Goal: Information Seeking & Learning: Find specific fact

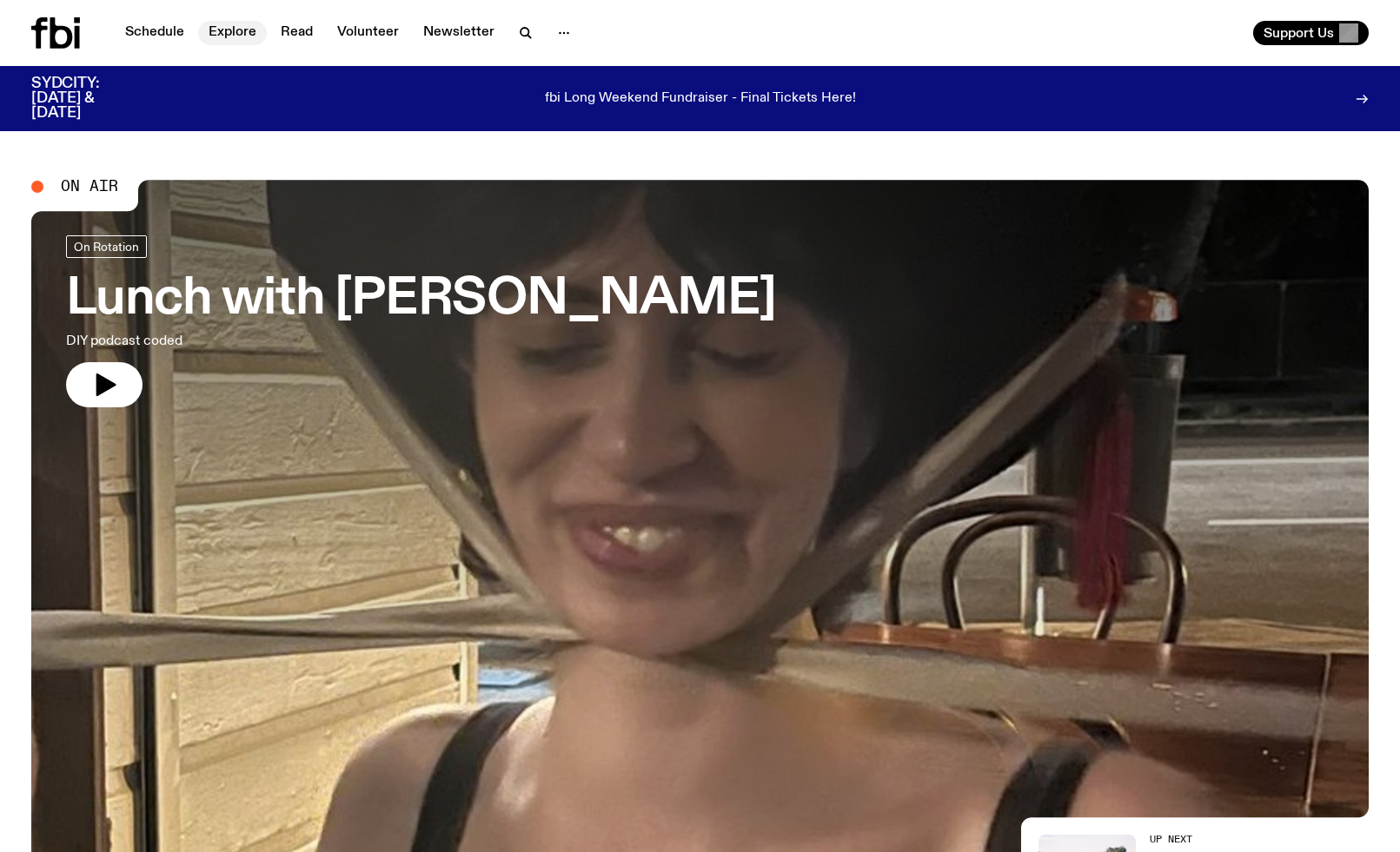
click at [226, 35] on link "Explore" at bounding box center [233, 32] width 69 height 24
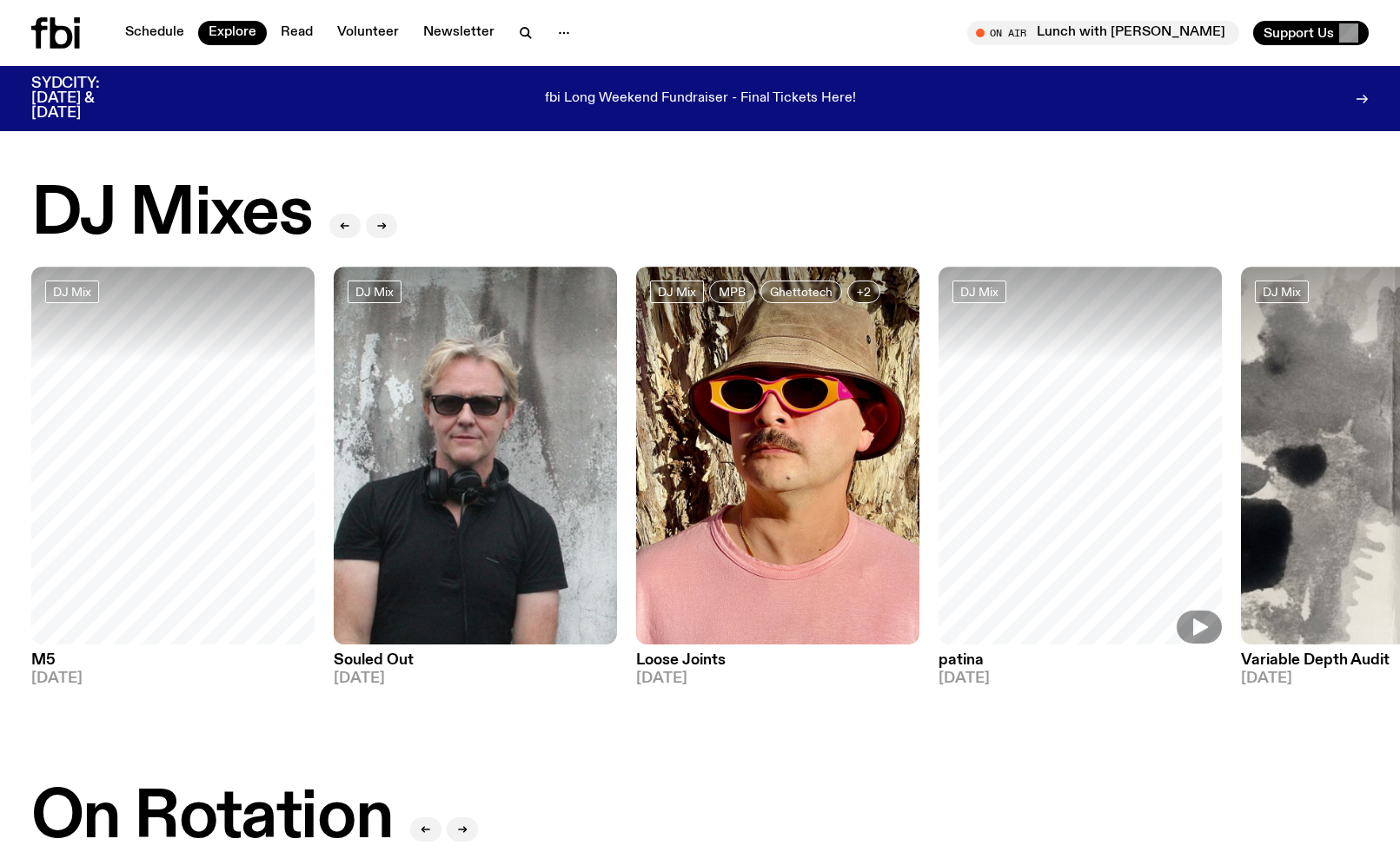
click at [514, 567] on img at bounding box center [475, 455] width 283 height 378
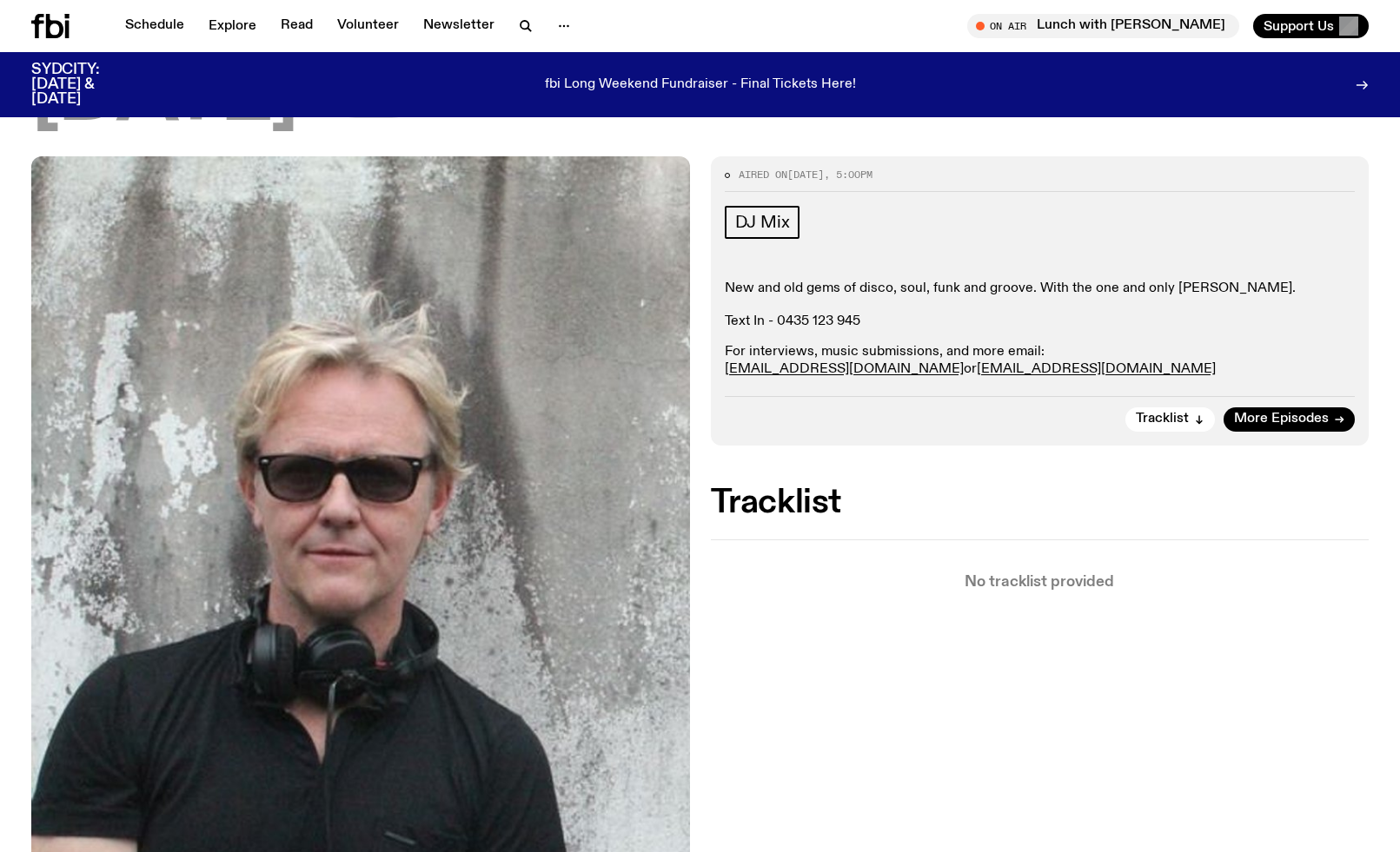
scroll to position [200, 0]
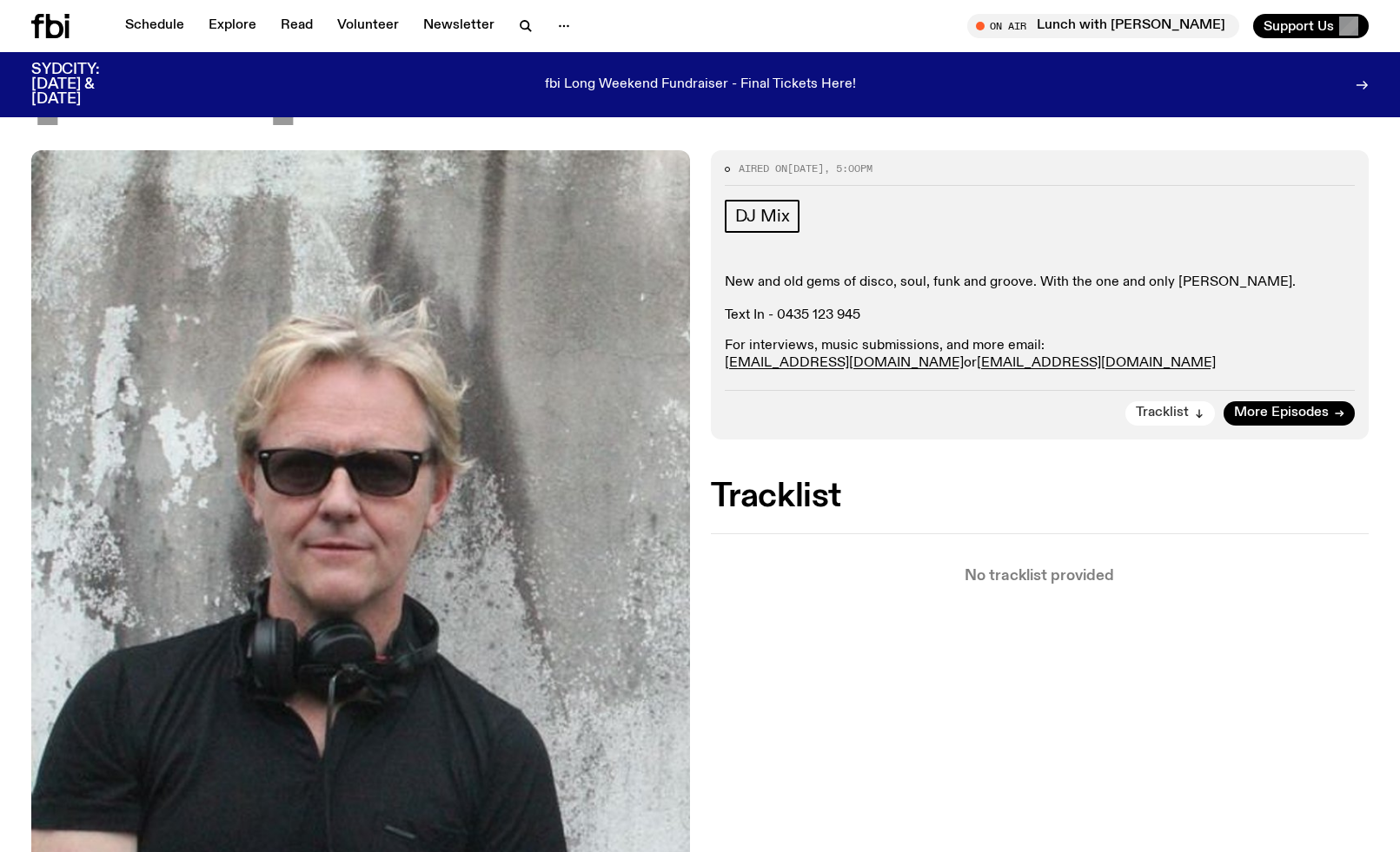
click at [1182, 414] on span "Tracklist" at bounding box center [1162, 413] width 53 height 13
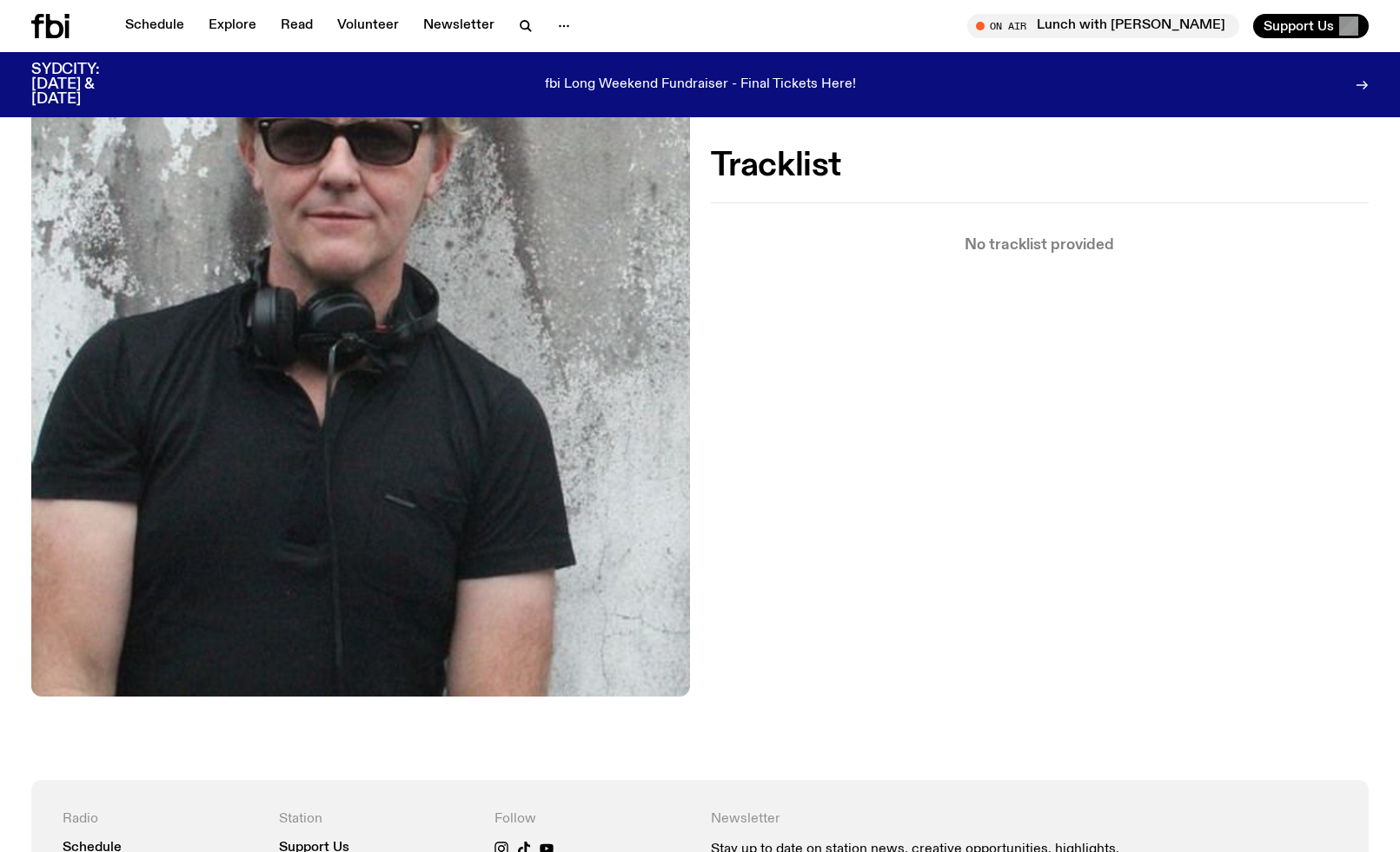
scroll to position [497, 0]
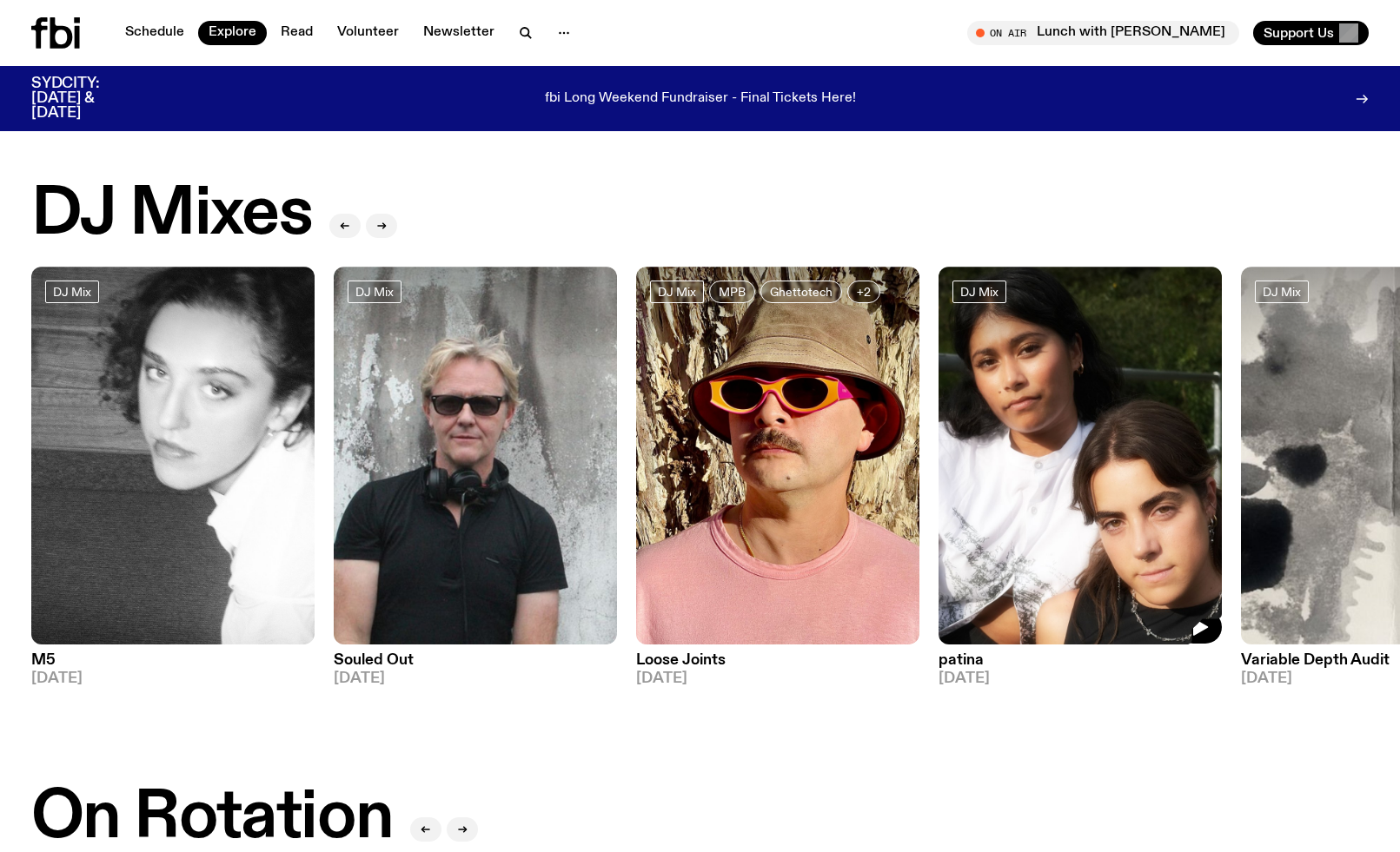
click at [1146, 523] on img at bounding box center [1080, 455] width 283 height 378
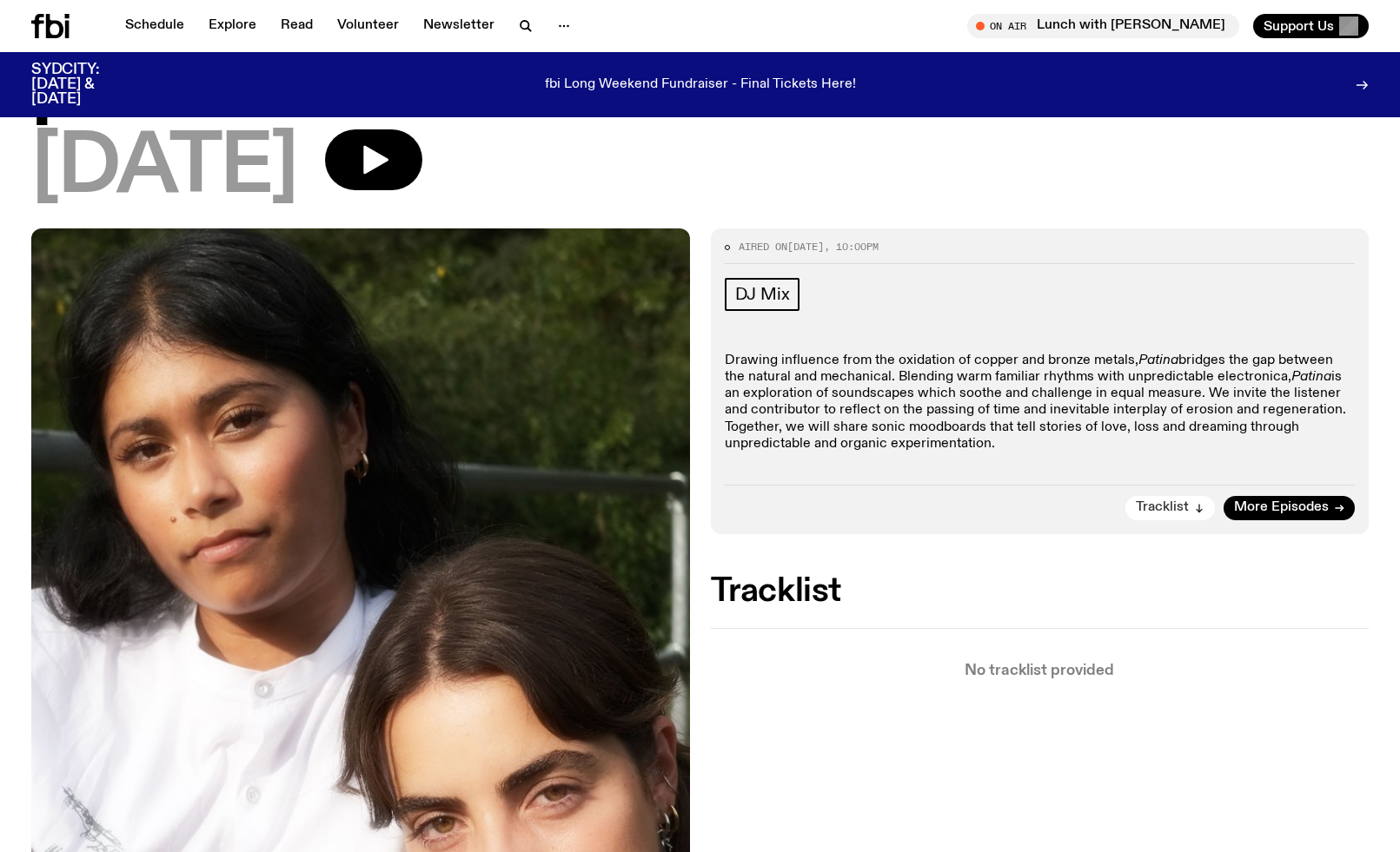
click at [1154, 506] on span "Tracklist" at bounding box center [1162, 508] width 53 height 13
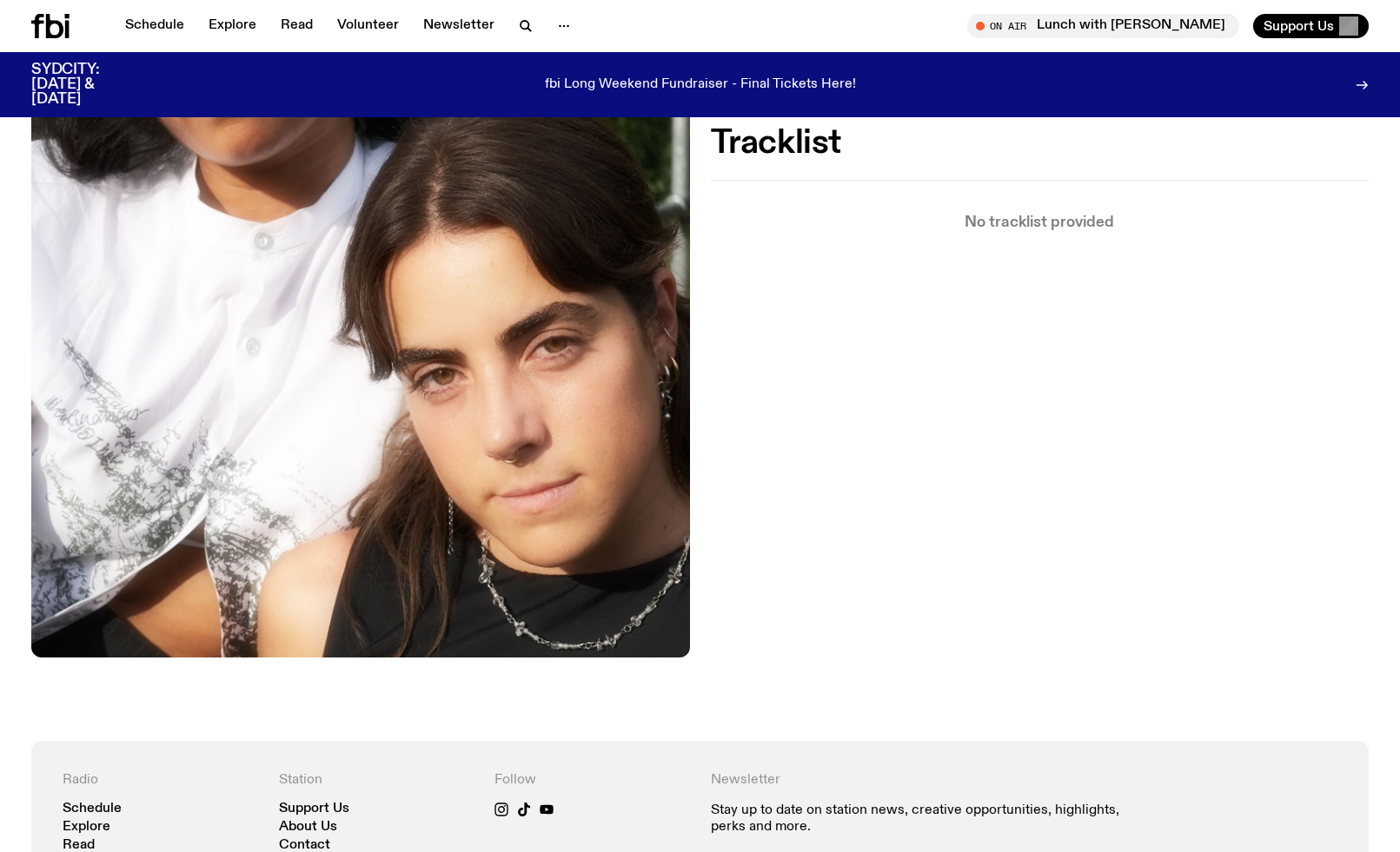
scroll to position [579, 0]
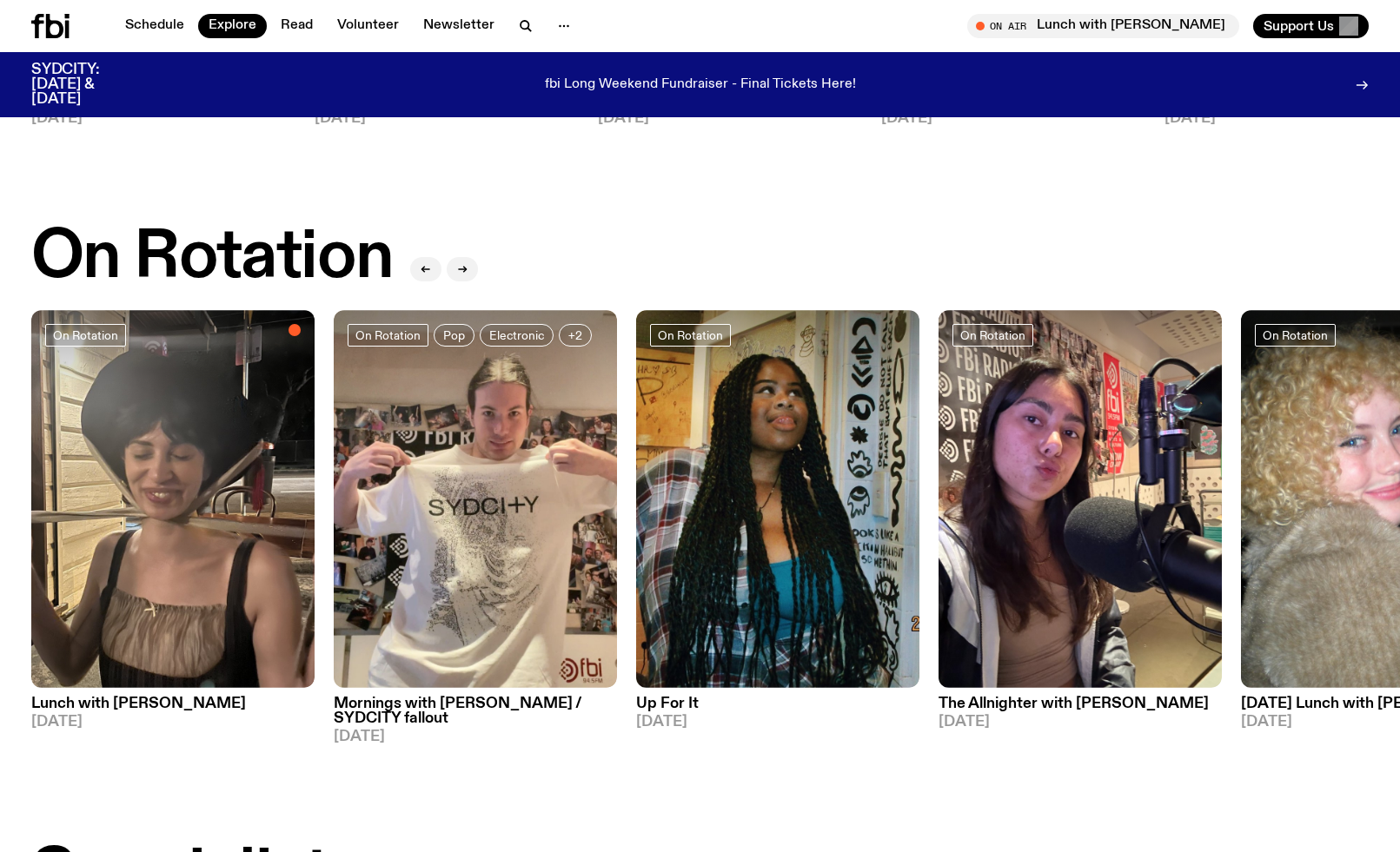
scroll to position [813, 0]
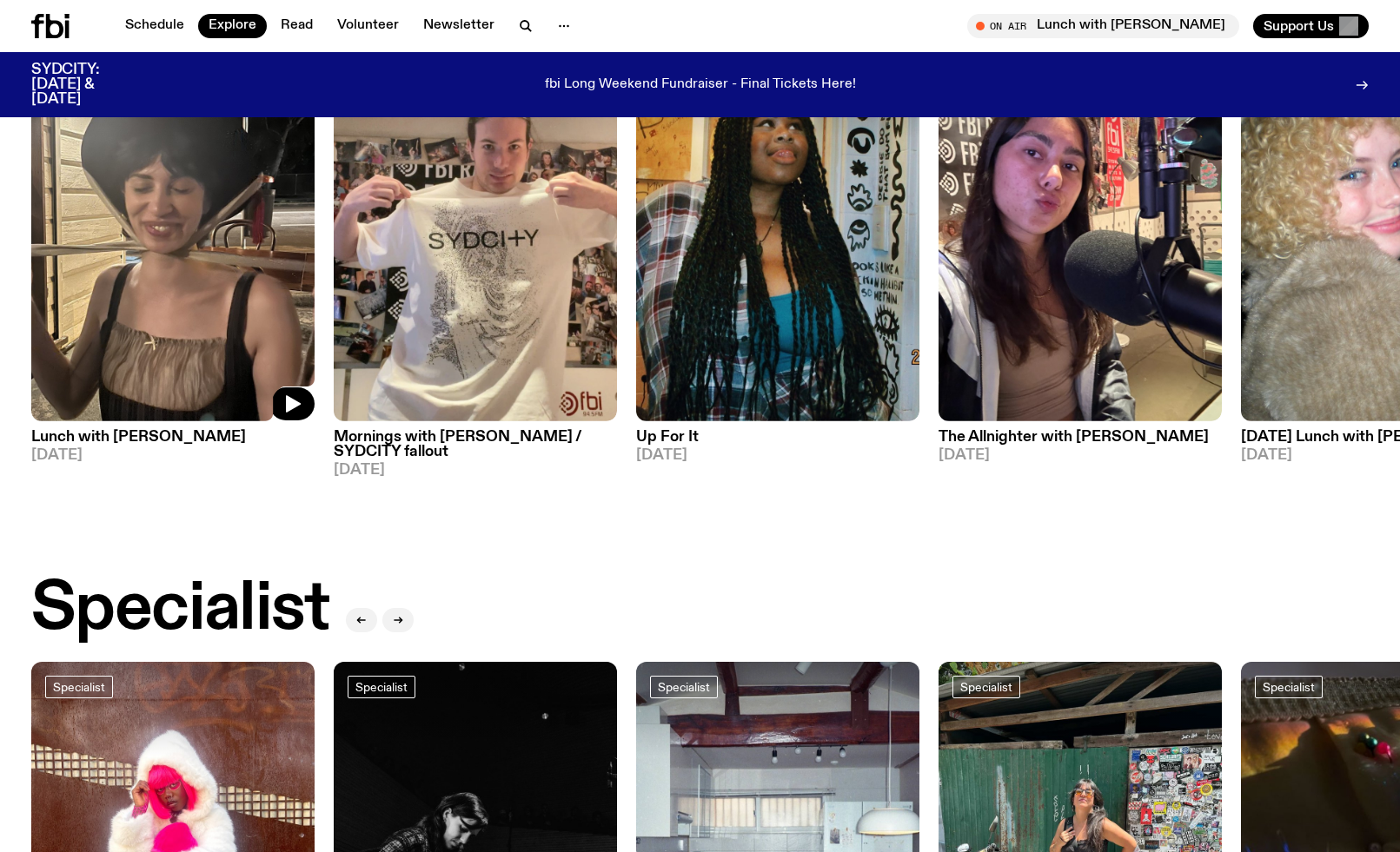
click at [204, 285] on img at bounding box center [173, 232] width 283 height 378
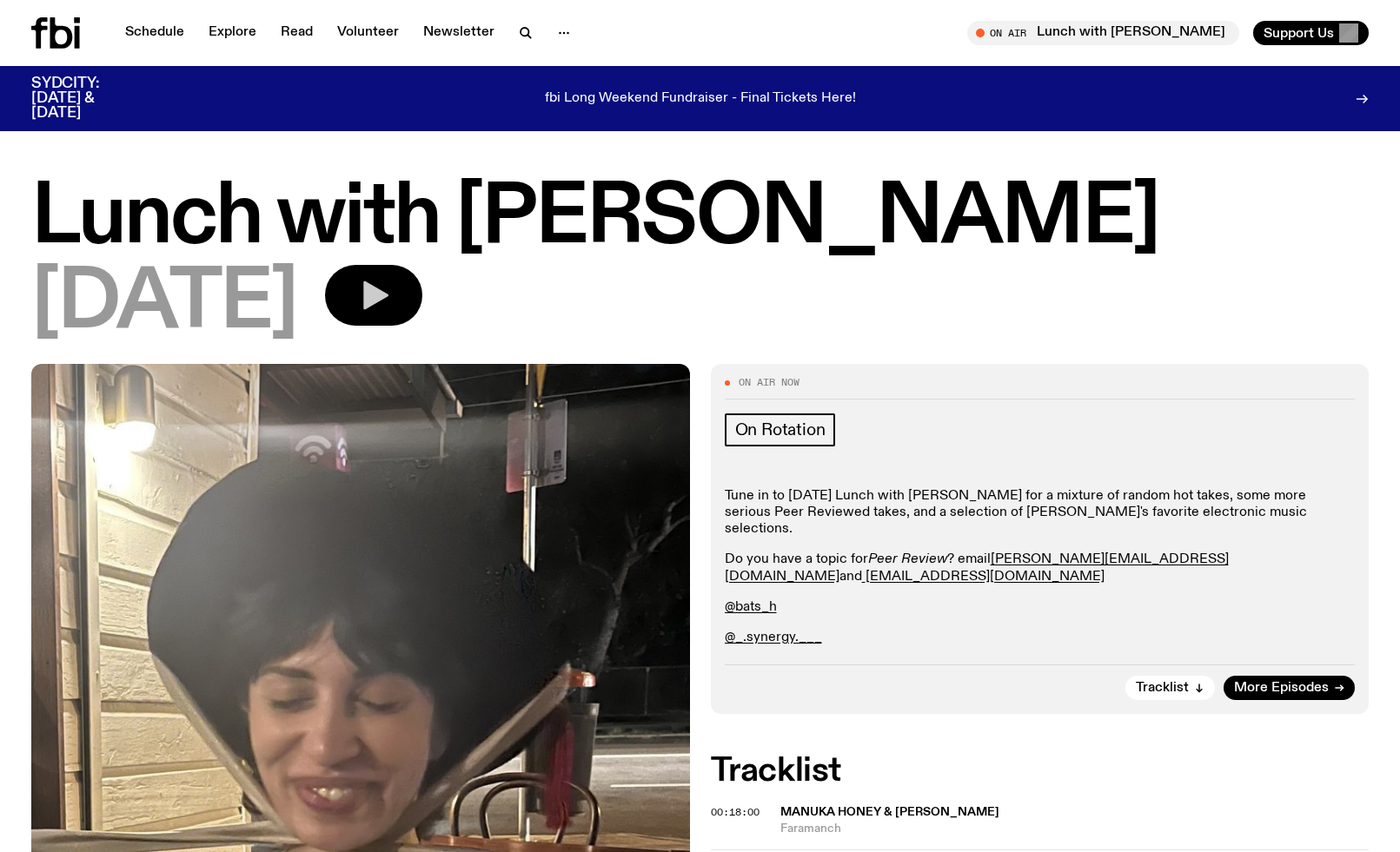
click at [395, 292] on button "button" at bounding box center [373, 295] width 97 height 60
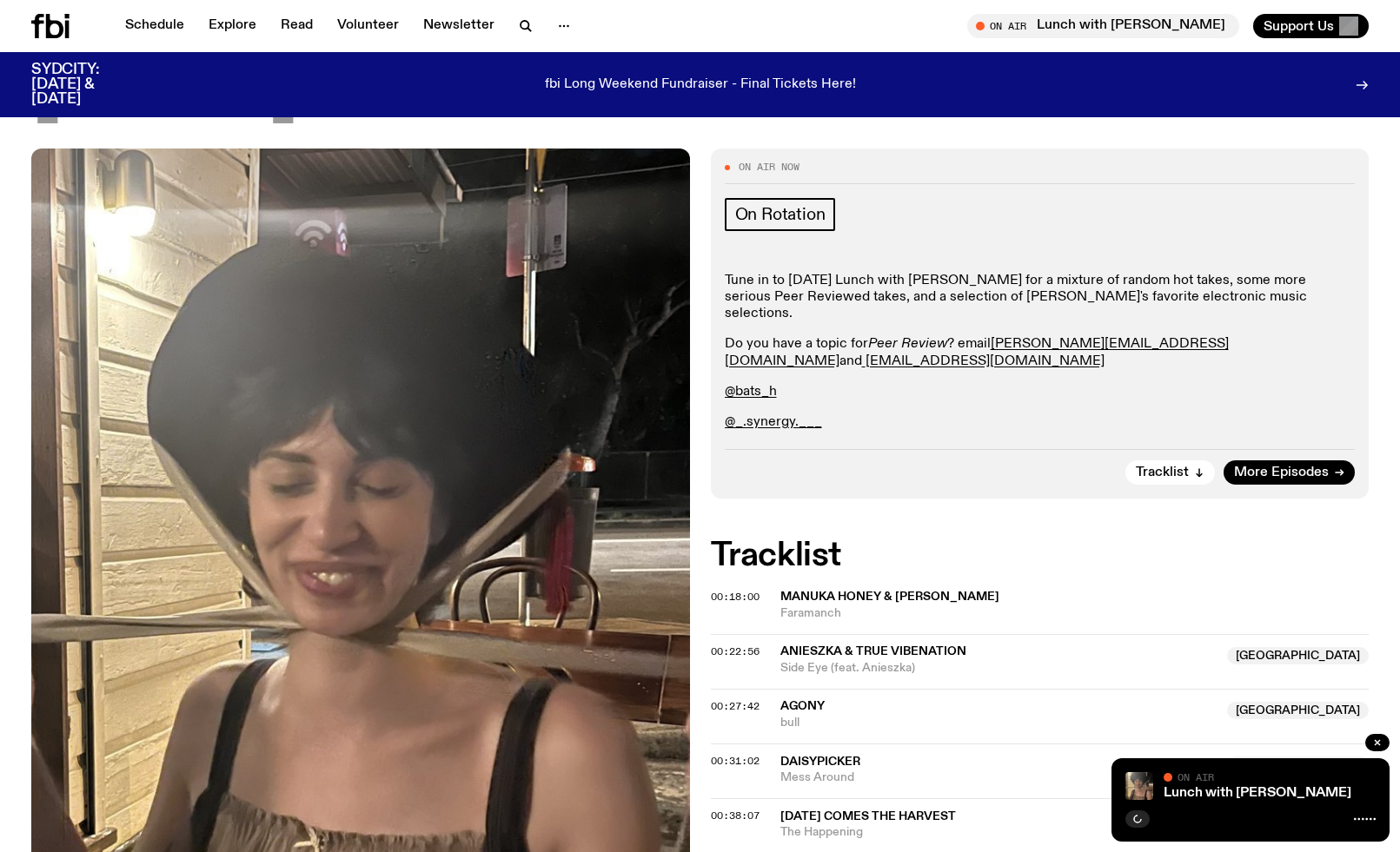
scroll to position [203, 0]
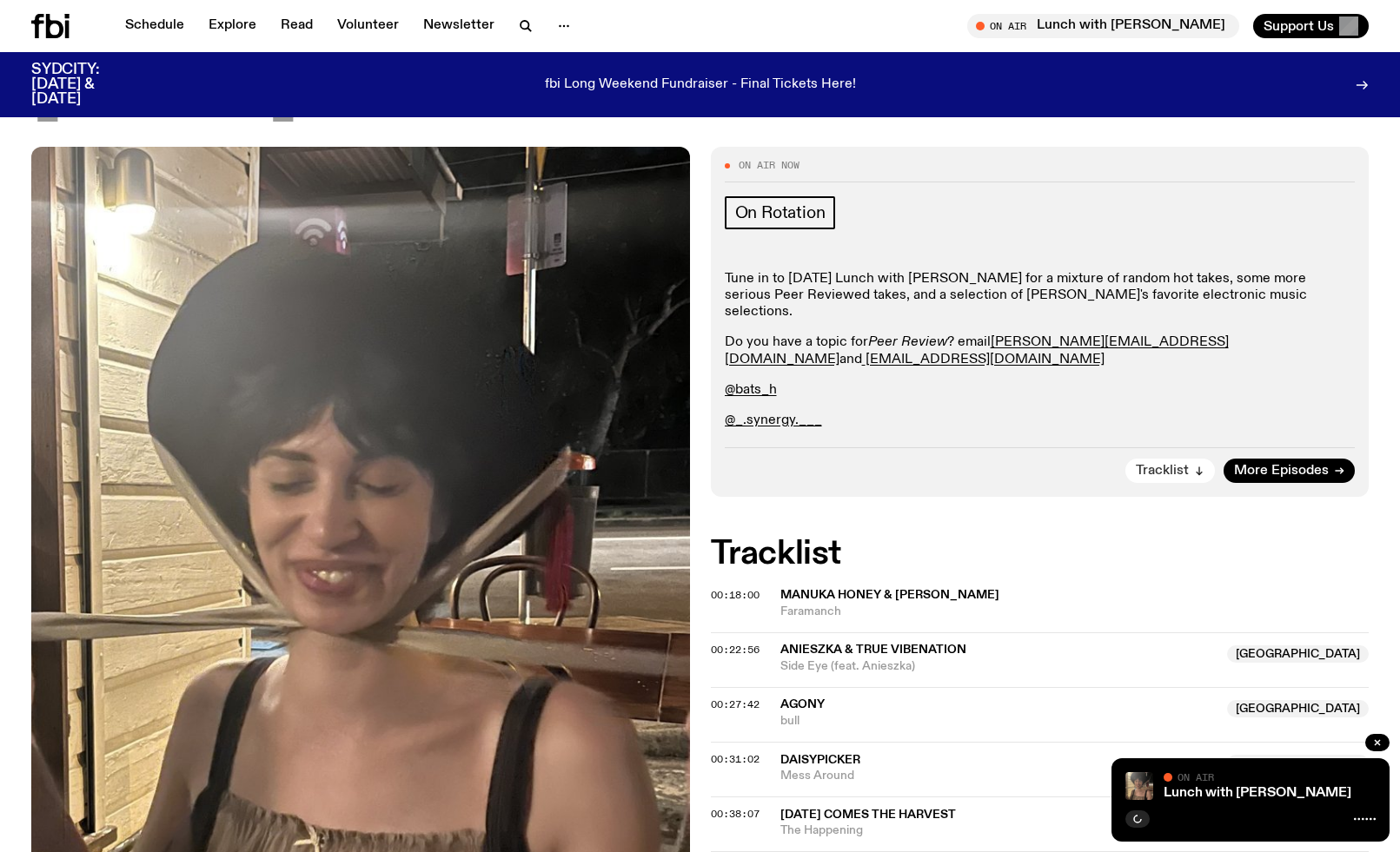
click at [1169, 464] on span "Tracklist" at bounding box center [1162, 471] width 53 height 13
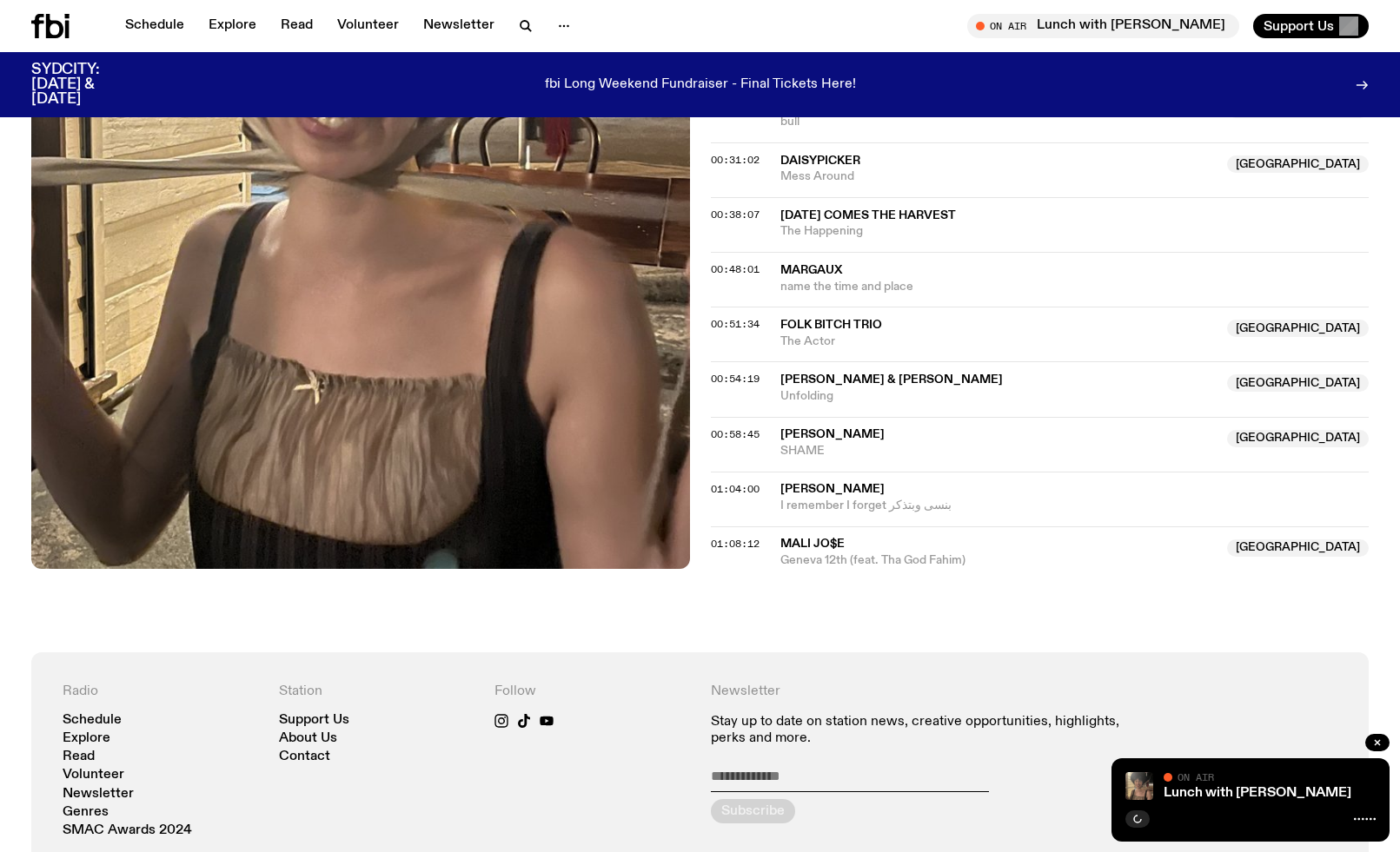
scroll to position [0, 0]
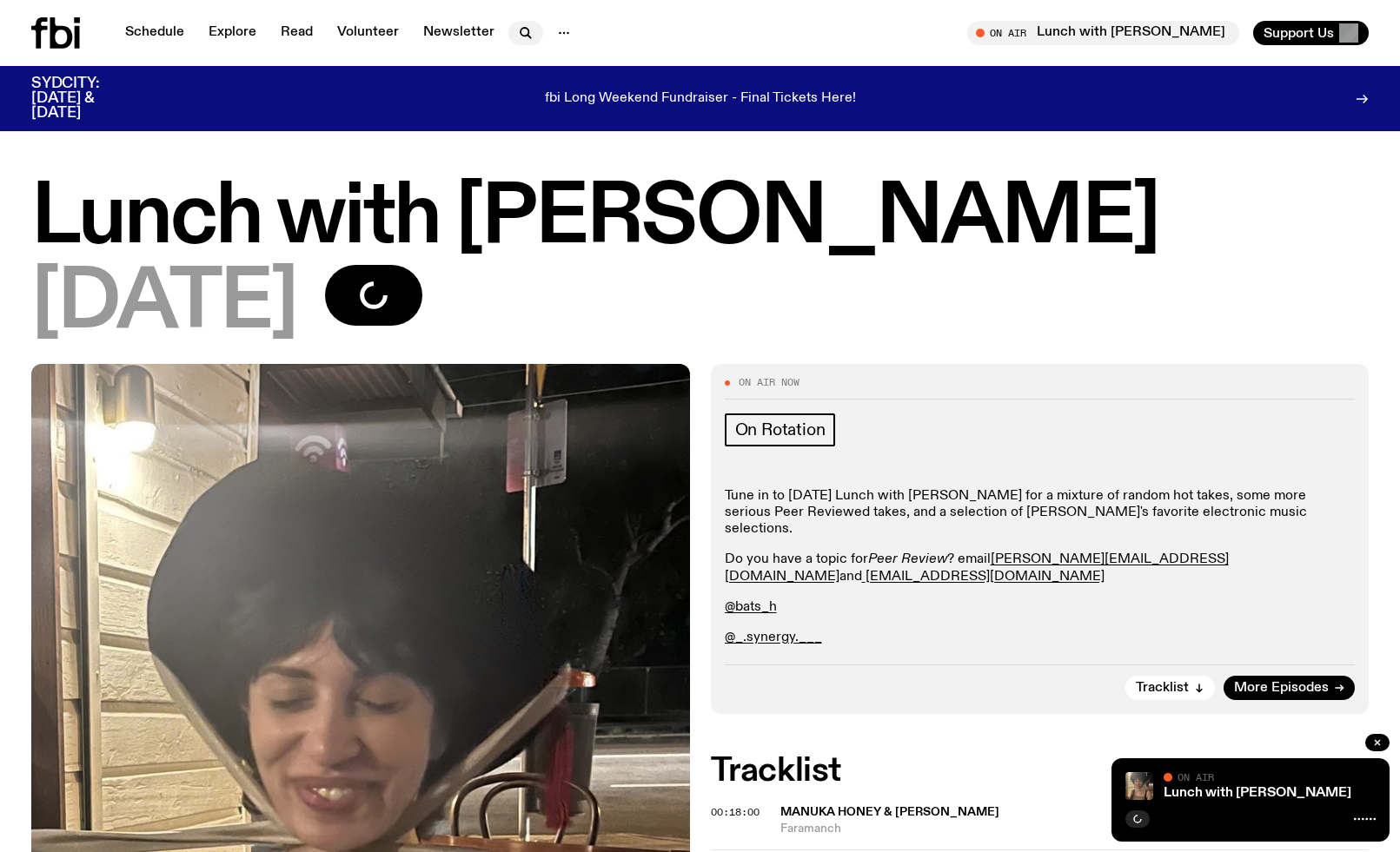
click at [508, 33] on button "button" at bounding box center [525, 32] width 35 height 24
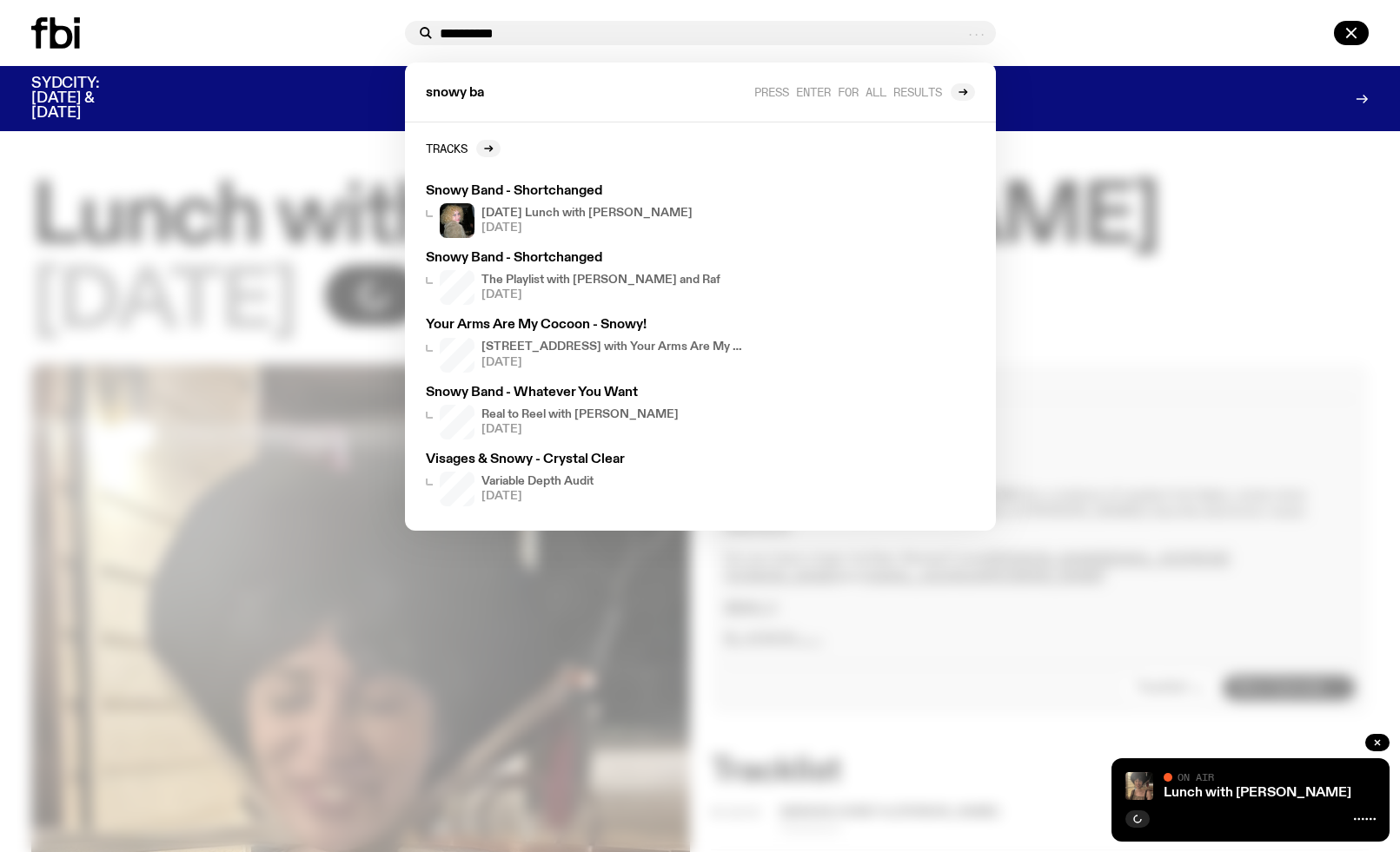
type input "**********"
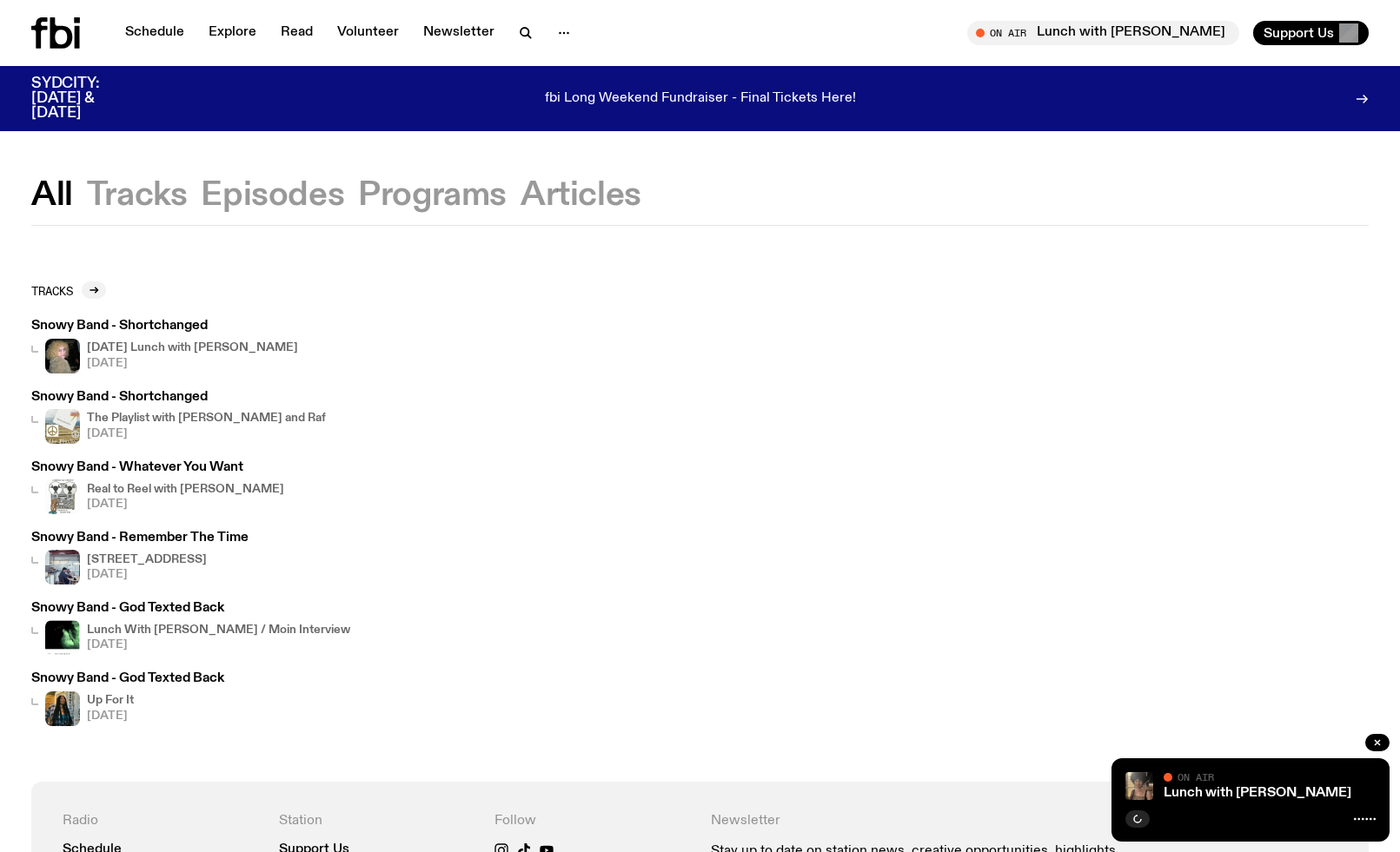
click at [151, 332] on h3 "Snowy Band - Shortchanged" at bounding box center [165, 325] width 267 height 13
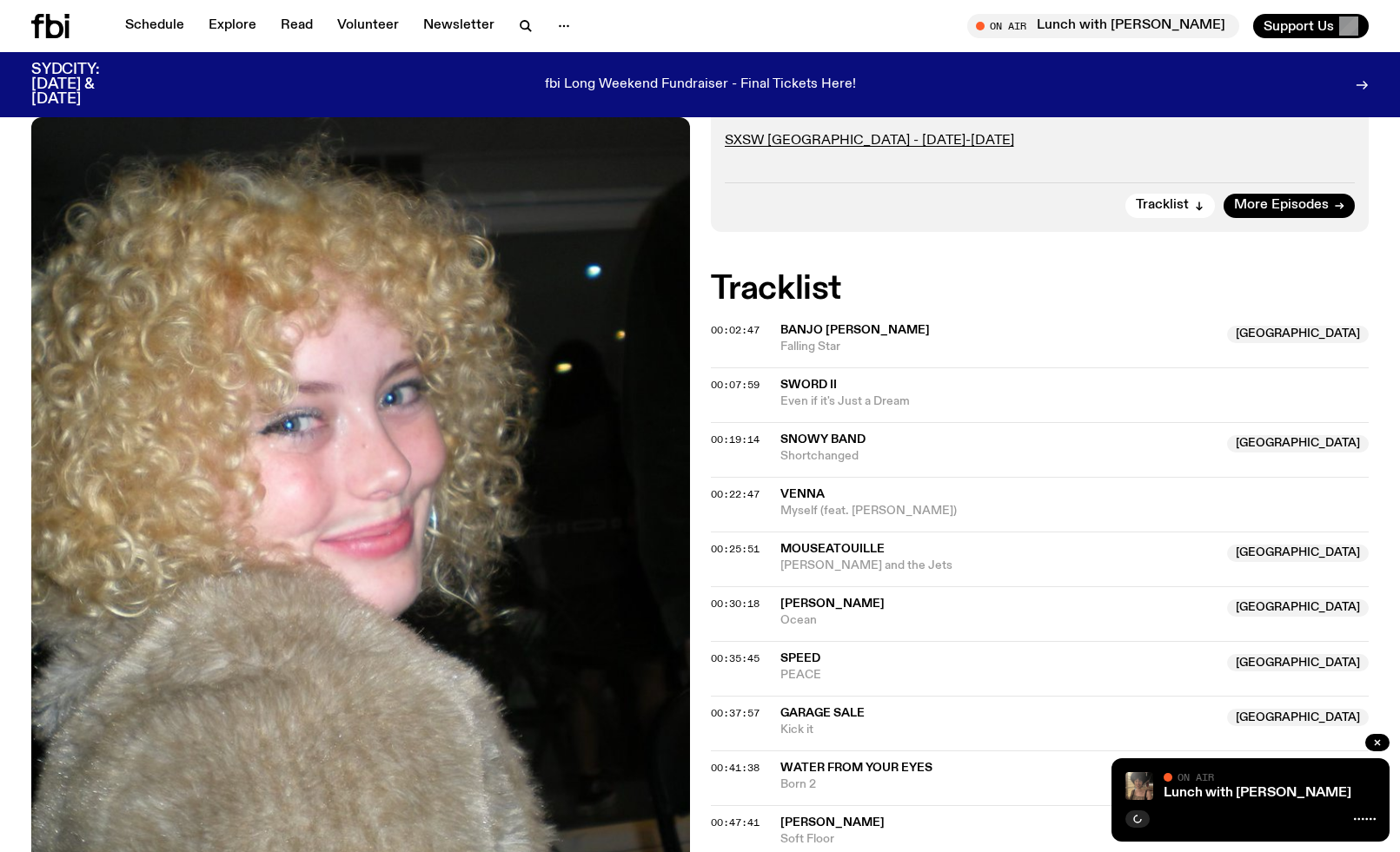
scroll to position [481, 0]
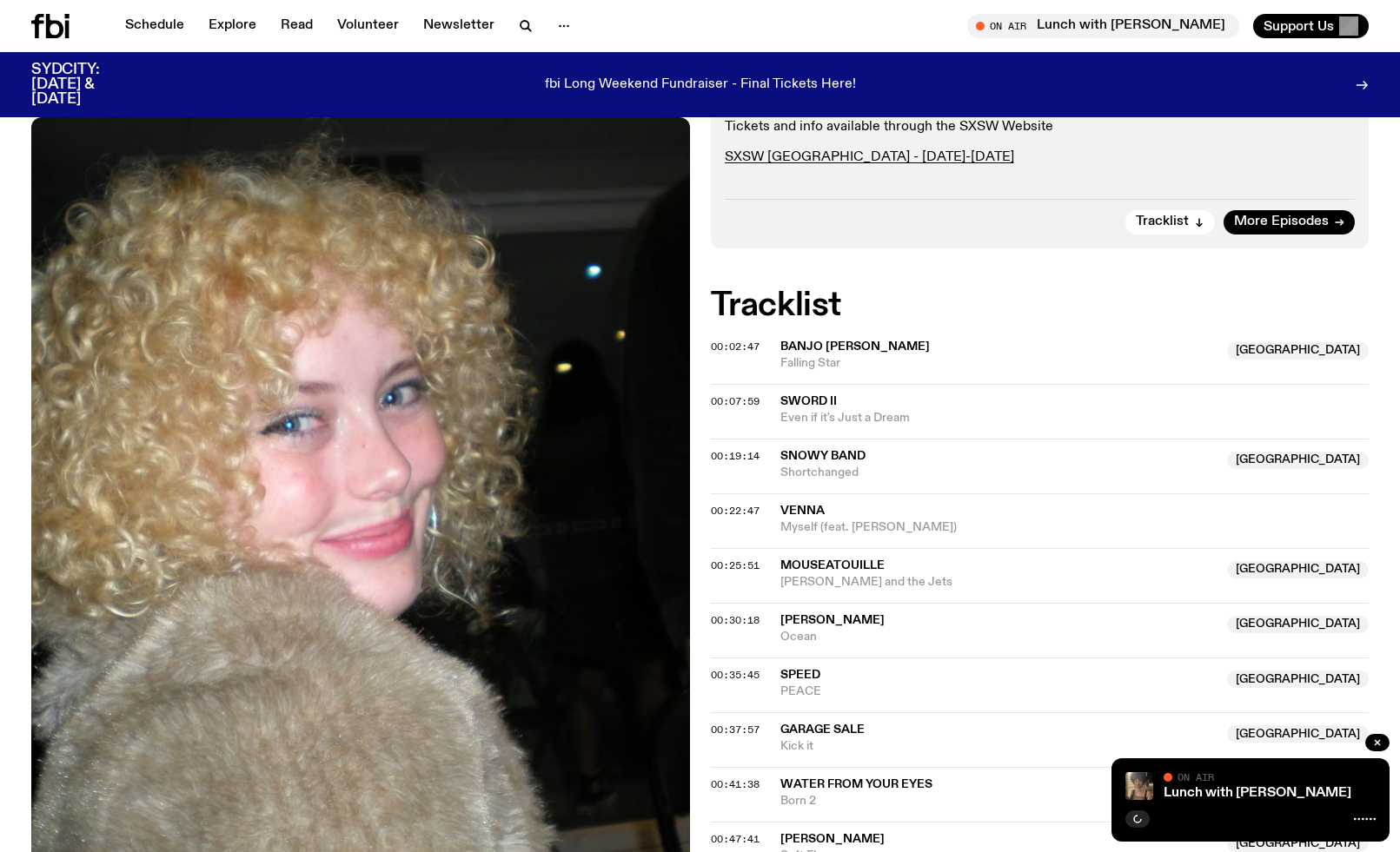
click at [840, 438] on div "00:19:14 Snowy Band [GEOGRAPHIC_DATA] Shortchanged [GEOGRAPHIC_DATA]" at bounding box center [1040, 465] width 659 height 55
click at [836, 450] on span "Snowy Band" at bounding box center [823, 455] width 85 height 12
click at [917, 448] on div "Copied" at bounding box center [999, 464] width 438 height 33
click at [949, 410] on span "Even if it's Just a Dream" at bounding box center [1074, 418] width 589 height 16
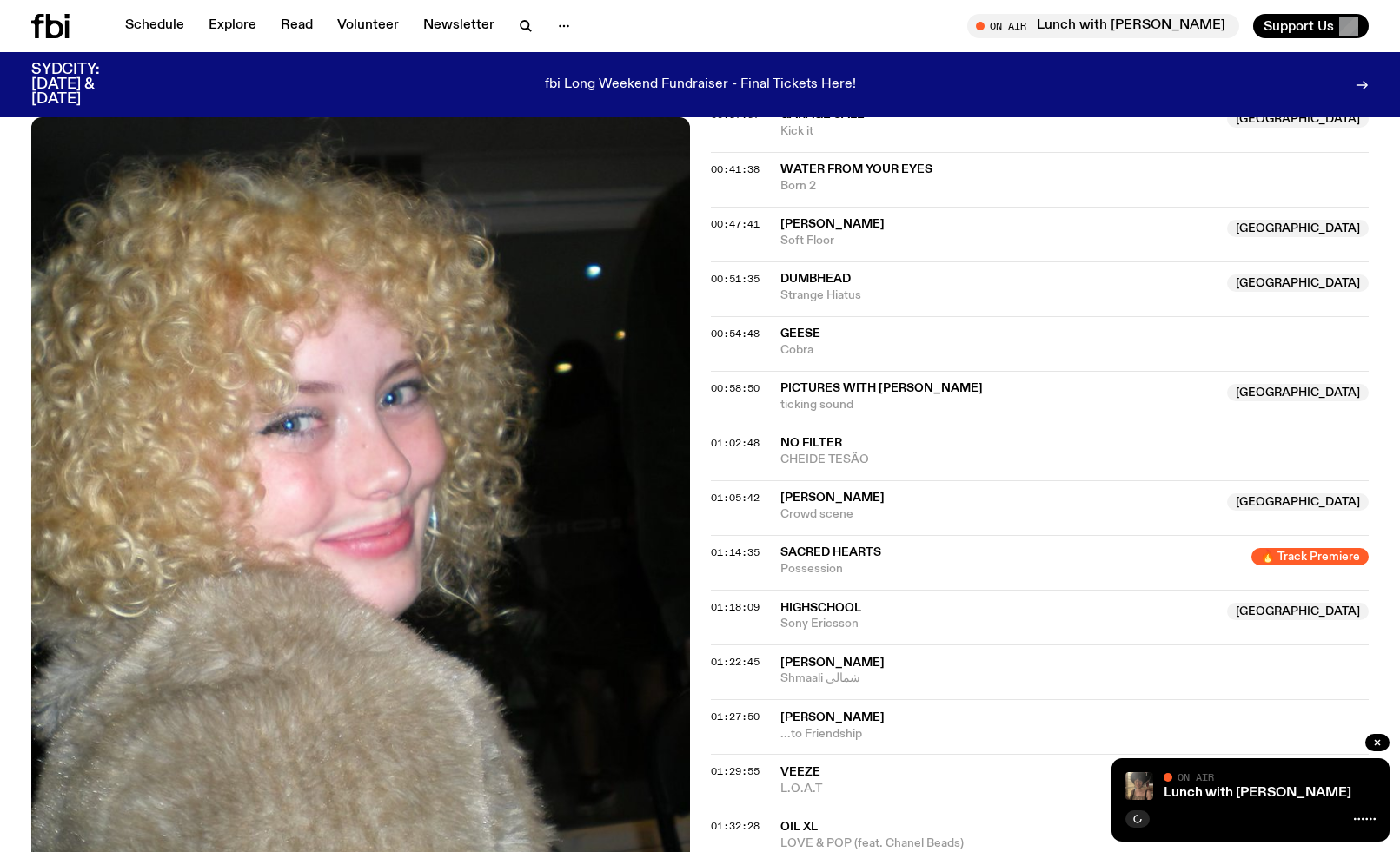
scroll to position [1096, 0]
